Goal: Task Accomplishment & Management: Complete application form

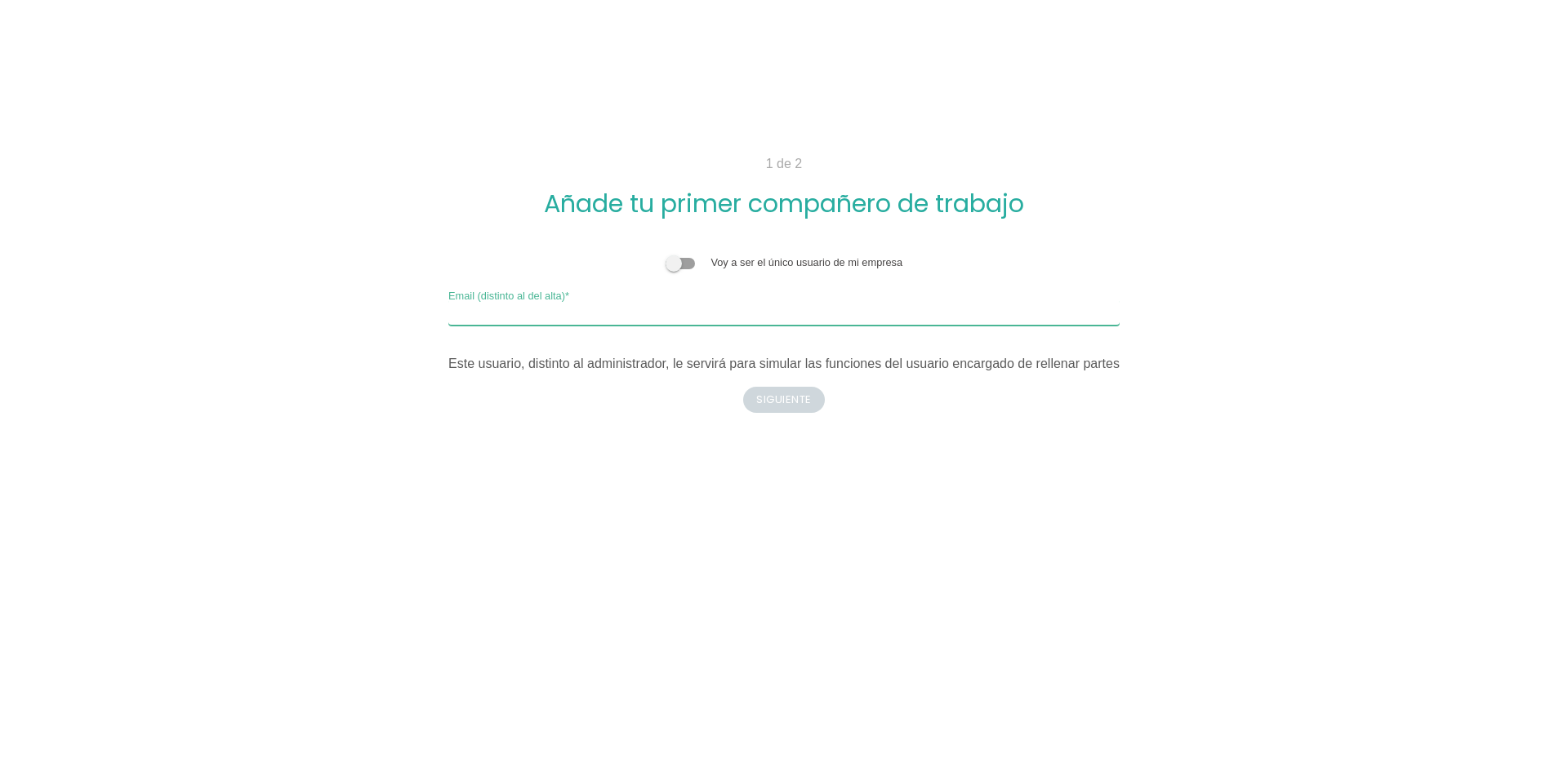
click at [643, 312] on input "Email (distinto al del alta)" at bounding box center [783, 312] width 671 height 26
click at [695, 263] on span at bounding box center [680, 263] width 30 height 11
click at [666, 255] on input "checkbox" at bounding box center [666, 255] width 0 height 0
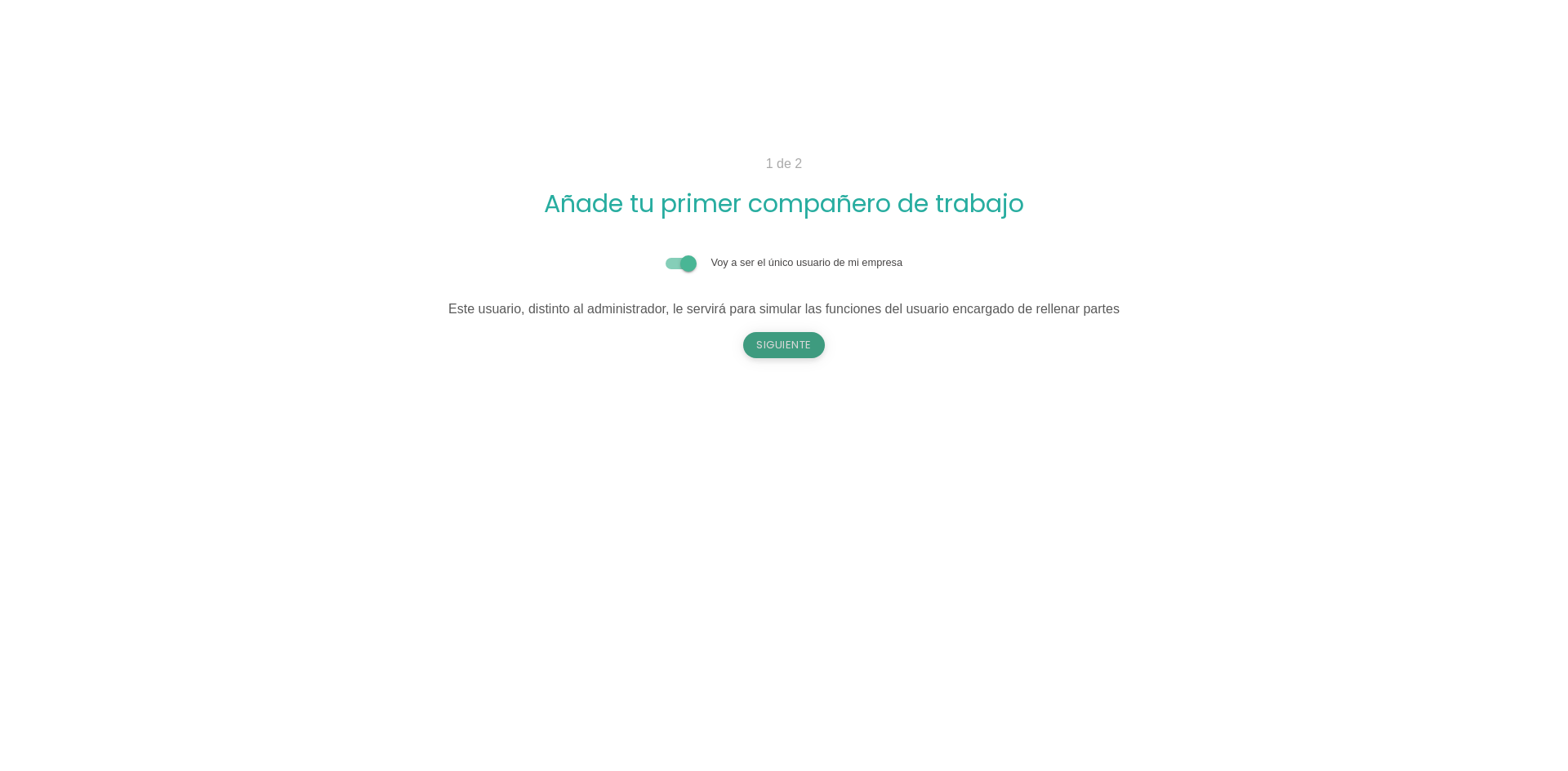
click at [787, 350] on button "Siguiente" at bounding box center [784, 345] width 82 height 26
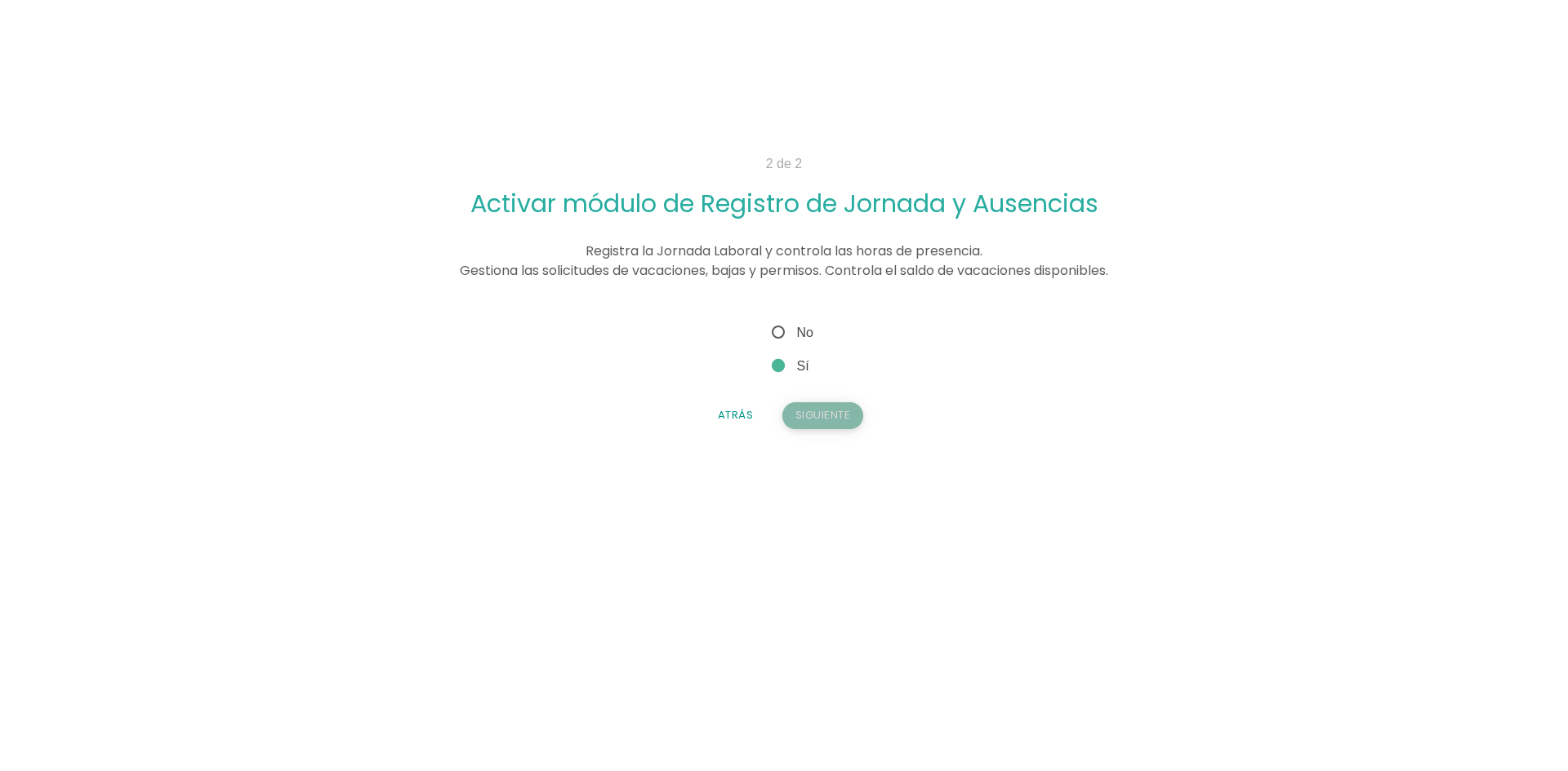
click at [827, 420] on button "Siguiente" at bounding box center [823, 415] width 82 height 26
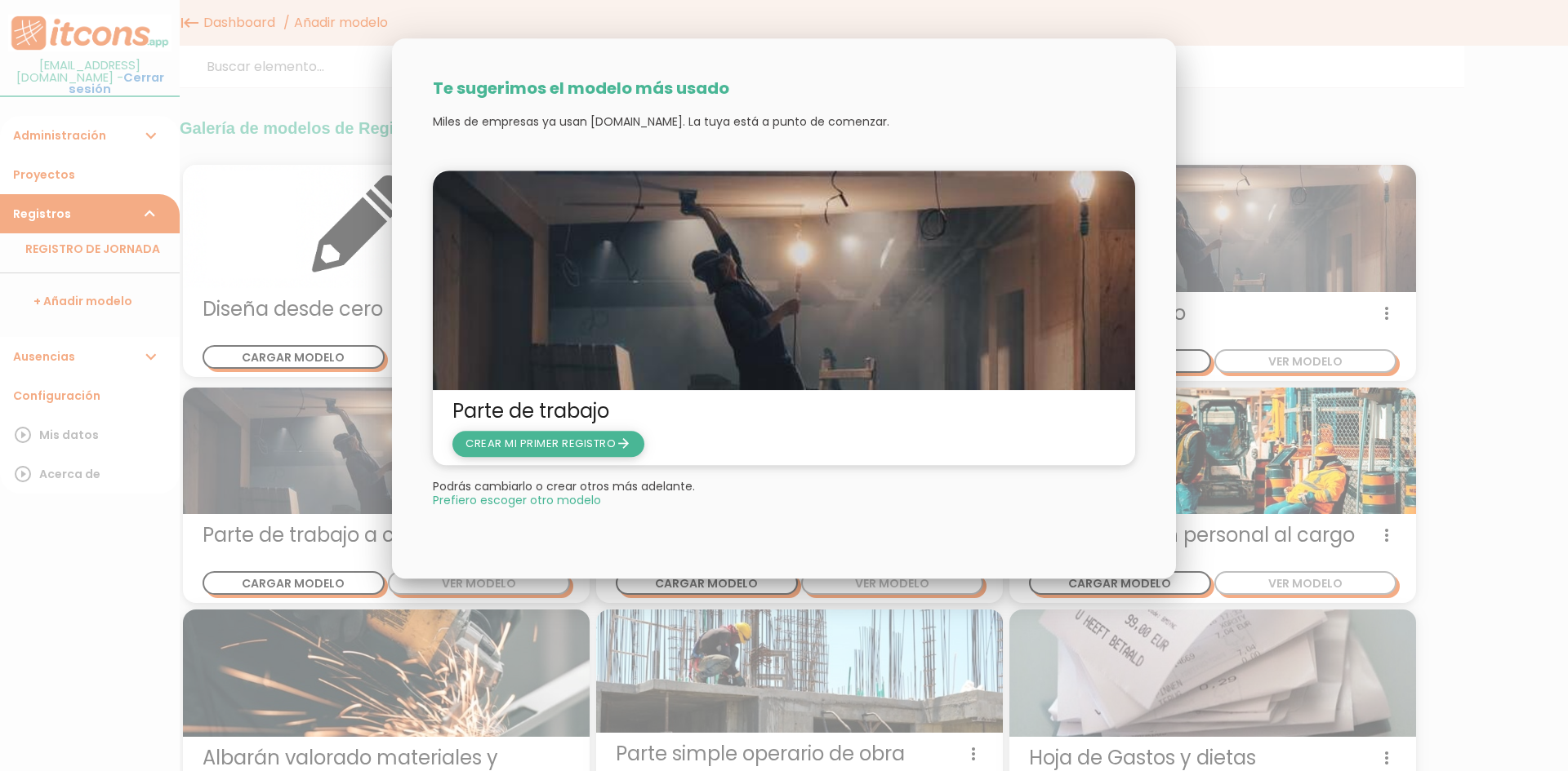
click at [552, 445] on span "CREAR MI PRIMER REGISTRO arrow_forward" at bounding box center [548, 444] width 166 height 15
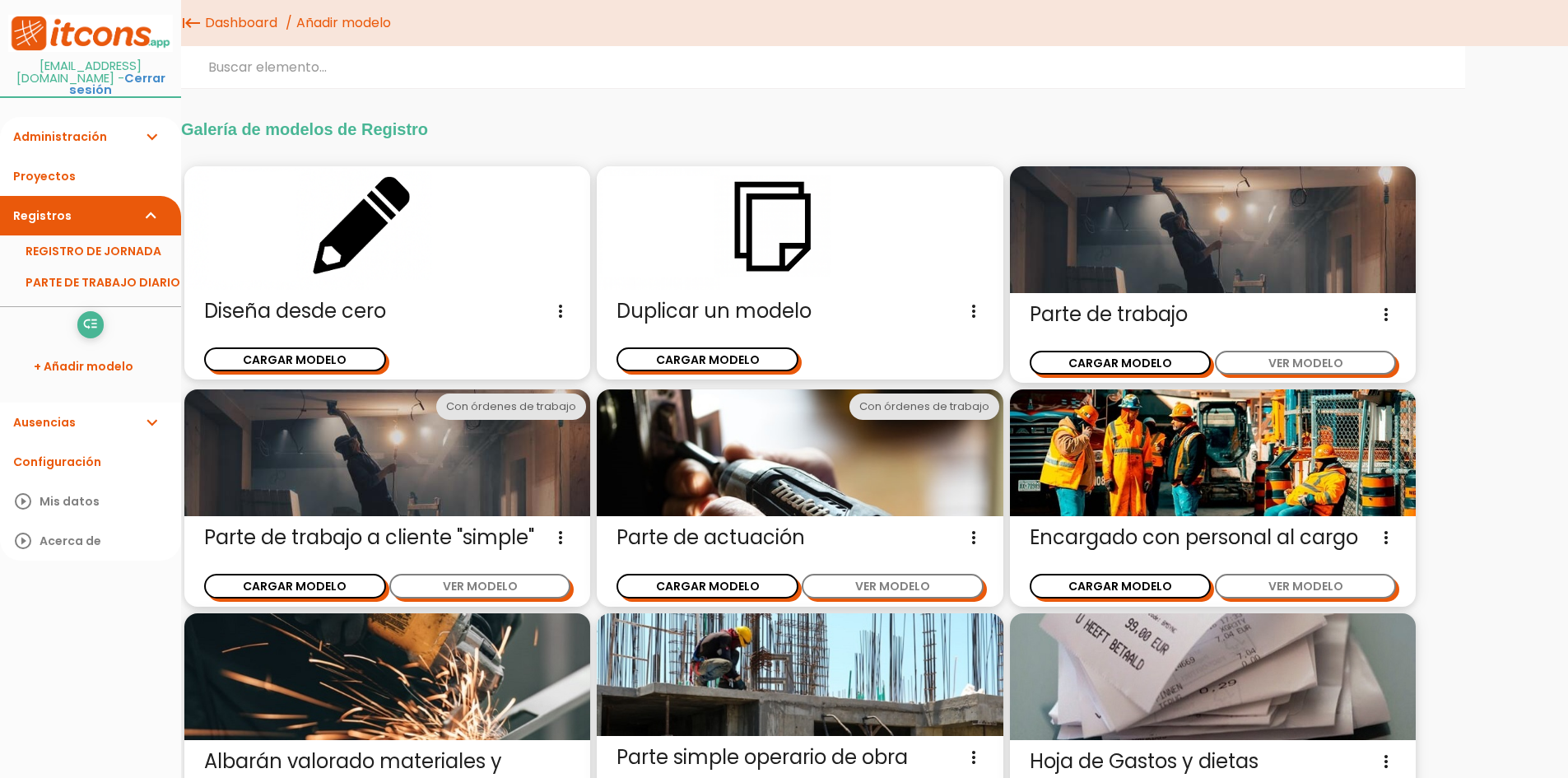
click at [149, 121] on icon "expand_more" at bounding box center [151, 136] width 20 height 39
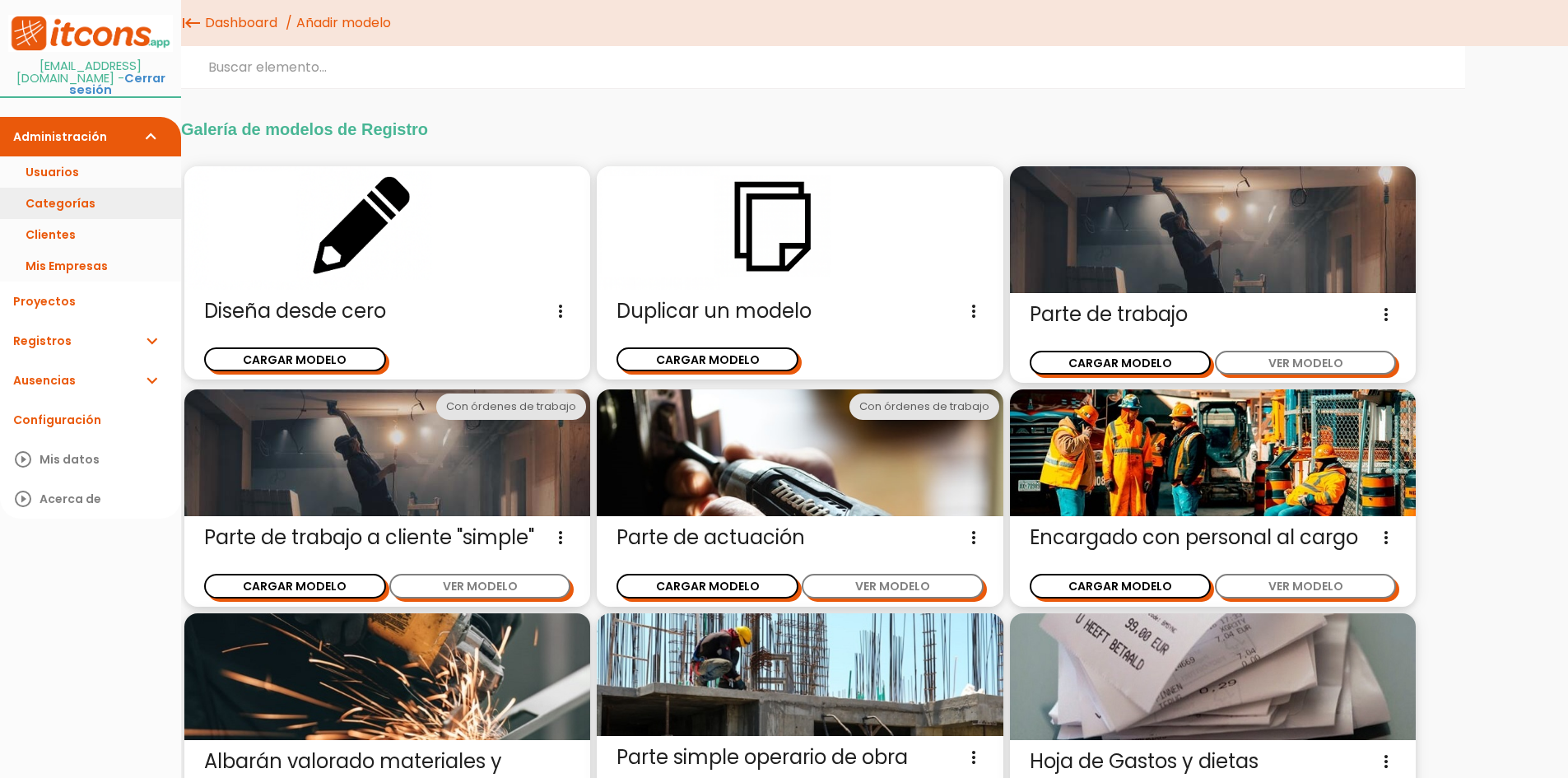
click at [97, 193] on link "Categorías" at bounding box center [90, 203] width 181 height 31
